Goal: Find specific page/section: Find specific page/section

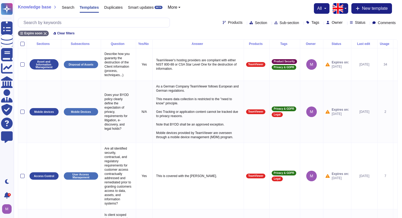
scroll to position [686, 0]
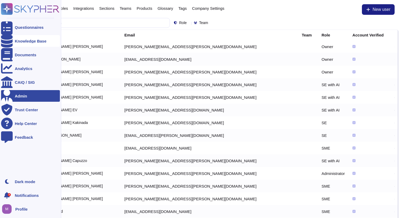
click at [20, 37] on div "Knowledge Base" at bounding box center [30, 41] width 59 height 12
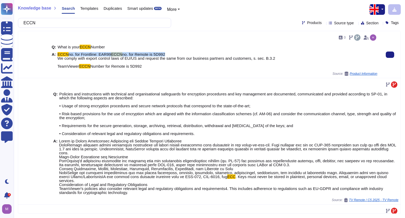
drag, startPoint x: 116, startPoint y: 58, endPoint x: 67, endPoint y: 51, distance: 49.5
click at [67, 52] on span "ECCN no. for Frontline: EAR99 ECCN no. for Remote is 5D992 We comply with expor…" at bounding box center [166, 60] width 218 height 16
click at [386, 58] on button at bounding box center [390, 54] width 8 height 6
